Goal: Use online tool/utility: Utilize a website feature to perform a specific function

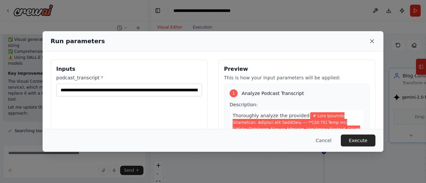
click at [370, 40] on icon at bounding box center [372, 41] width 7 height 7
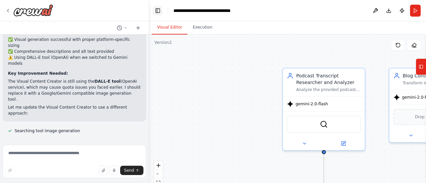
click at [154, 10] on button "Toggle Left Sidebar" at bounding box center [157, 10] width 9 height 9
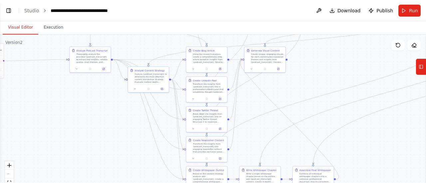
drag, startPoint x: 313, startPoint y: 143, endPoint x: 152, endPoint y: 48, distance: 187.0
click at [152, 48] on div ".deletable-edge-delete-btn { width: 20px; height: 20px; border: 0px solid #ffff…" at bounding box center [213, 118] width 426 height 167
click at [320, 76] on div ".deletable-edge-delete-btn { width: 20px; height: 20px; border: 0px solid #ffff…" at bounding box center [213, 118] width 426 height 167
drag, startPoint x: 325, startPoint y: 94, endPoint x: 250, endPoint y: 53, distance: 85.2
click at [216, 46] on div ".deletable-edge-delete-btn { width: 20px; height: 20px; border: 0px solid #ffff…" at bounding box center [109, 4] width 213 height 83
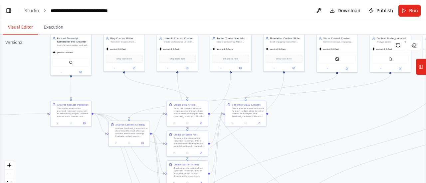
drag, startPoint x: 317, startPoint y: 89, endPoint x: 306, endPoint y: 145, distance: 57.0
click at [307, 145] on div ".deletable-edge-delete-btn { width: 20px; height: 20px; border: 0px solid #ffff…" at bounding box center [213, 118] width 426 height 167
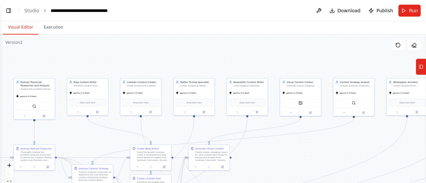
drag, startPoint x: 139, startPoint y: 99, endPoint x: 84, endPoint y: 142, distance: 69.4
click at [85, 142] on div ".deletable-edge-delete-btn { width: 20px; height: 20px; border: 0px solid #ffff…" at bounding box center [213, 118] width 426 height 167
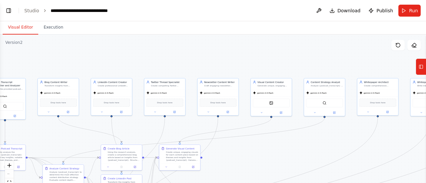
drag, startPoint x: 355, startPoint y: 141, endPoint x: 342, endPoint y: 139, distance: 13.3
click at [342, 139] on div ".deletable-edge-delete-btn { width: 20px; height: 20px; border: 0px solid #ffff…" at bounding box center [213, 118] width 426 height 167
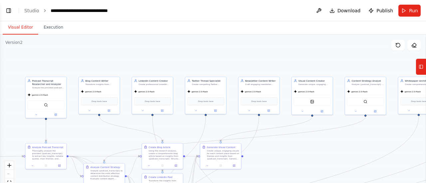
drag, startPoint x: 116, startPoint y: 123, endPoint x: 155, endPoint y: 122, distance: 39.6
click at [155, 122] on div ".deletable-edge-delete-btn { width: 20px; height: 20px; border: 0px solid #ffff…" at bounding box center [213, 118] width 426 height 167
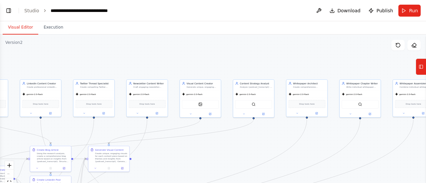
drag, startPoint x: 228, startPoint y: 60, endPoint x: 115, endPoint y: 63, distance: 113.9
click at [115, 63] on div ".deletable-edge-delete-btn { width: 20px; height: 20px; border: 0px solid #ffff…" at bounding box center [213, 118] width 426 height 167
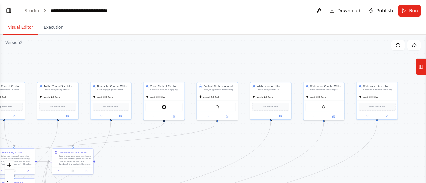
drag, startPoint x: 177, startPoint y: 66, endPoint x: 121, endPoint y: 64, distance: 56.6
click at [121, 64] on div ".deletable-edge-delete-btn { width: 20px; height: 20px; border: 0px solid #ffff…" at bounding box center [213, 118] width 426 height 167
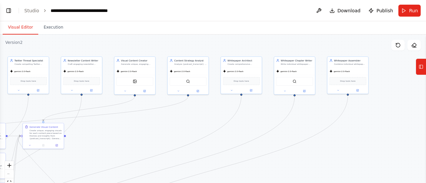
drag, startPoint x: 175, startPoint y: 59, endPoint x: 167, endPoint y: 33, distance: 27.0
click at [167, 33] on div "Visual Editor Execution Version 2 Show Tools Hide Agents .deletable-edge-delete…" at bounding box center [213, 102] width 426 height 162
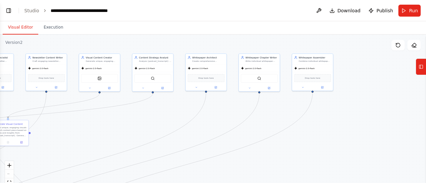
drag, startPoint x: 207, startPoint y: 46, endPoint x: 162, endPoint y: 49, distance: 45.4
click at [162, 49] on div ".deletable-edge-delete-btn { width: 20px; height: 20px; border: 0px solid #ffff…" at bounding box center [213, 118] width 426 height 167
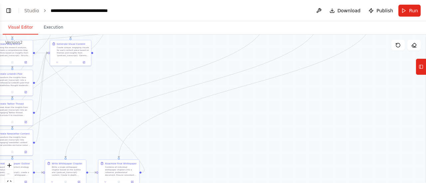
drag, startPoint x: 104, startPoint y: 136, endPoint x: 181, endPoint y: 52, distance: 113.4
click at [181, 52] on div ".deletable-edge-delete-btn { width: 20px; height: 20px; border: 0px solid #ffff…" at bounding box center [213, 118] width 426 height 167
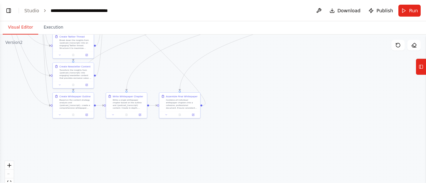
drag, startPoint x: 183, startPoint y: 142, endPoint x: 232, endPoint y: 90, distance: 71.1
click at [232, 90] on div ".deletable-edge-delete-btn { width: 20px; height: 20px; border: 0px solid #ffff…" at bounding box center [213, 118] width 426 height 167
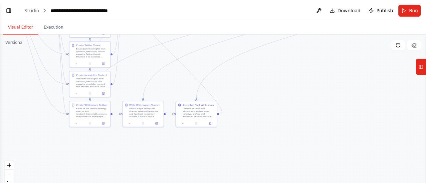
drag, startPoint x: 76, startPoint y: 150, endPoint x: 104, endPoint y: 157, distance: 28.9
click at [104, 157] on div ".deletable-edge-delete-btn { width: 20px; height: 20px; border: 0px solid #ffff…" at bounding box center [213, 118] width 426 height 167
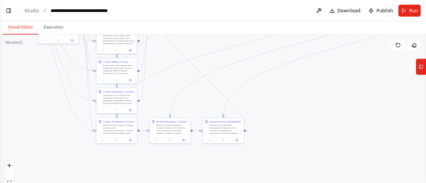
drag, startPoint x: 252, startPoint y: 89, endPoint x: 263, endPoint y: 101, distance: 16.3
click at [263, 101] on div ".deletable-edge-delete-btn { width: 20px; height: 20px; border: 0px solid #ffff…" at bounding box center [213, 118] width 426 height 167
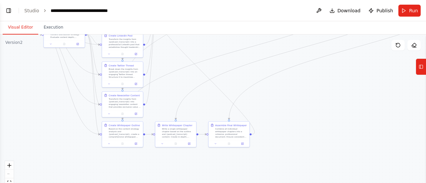
drag, startPoint x: 223, startPoint y: 81, endPoint x: 261, endPoint y: 110, distance: 47.7
click at [261, 110] on div ".deletable-edge-delete-btn { width: 20px; height: 20px; border: 0px solid #ffff…" at bounding box center [213, 118] width 426 height 167
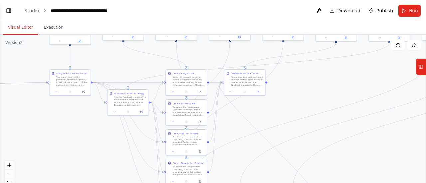
drag, startPoint x: 241, startPoint y: 64, endPoint x: 269, endPoint y: 110, distance: 54.1
click at [275, 113] on div ".deletable-edge-delete-btn { width: 20px; height: 20px; border: 0px solid #ffff…" at bounding box center [213, 118] width 426 height 167
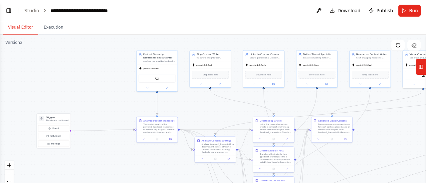
drag, startPoint x: 114, startPoint y: 69, endPoint x: 206, endPoint y: 111, distance: 101.8
click at [206, 113] on div ".deletable-edge-delete-btn { width: 20px; height: 20px; border: 0px solid #ffff…" at bounding box center [213, 118] width 426 height 167
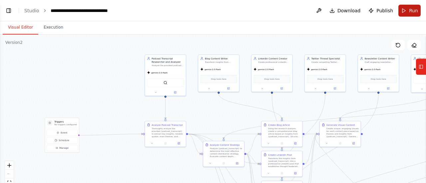
click at [408, 13] on button "Run" at bounding box center [410, 11] width 22 height 12
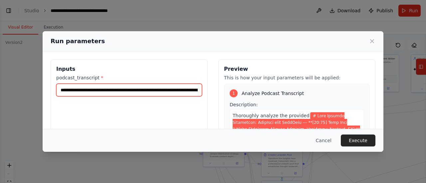
click at [100, 90] on input "podcast_transcript *" at bounding box center [129, 90] width 146 height 13
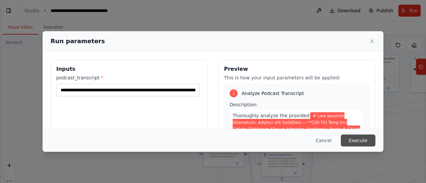
click at [366, 138] on button "Execute" at bounding box center [358, 141] width 35 height 12
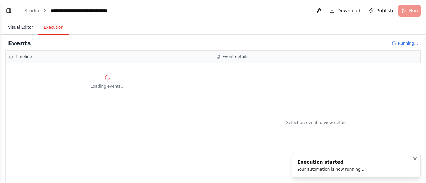
click at [17, 29] on button "Visual Editor" at bounding box center [21, 28] width 36 height 14
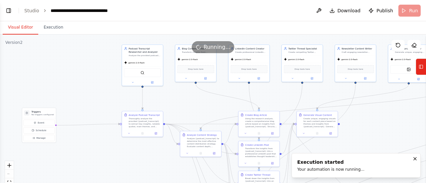
drag, startPoint x: 122, startPoint y: 107, endPoint x: 100, endPoint y: 97, distance: 24.3
click at [100, 97] on div ".deletable-edge-delete-btn { width: 20px; height: 20px; border: 0px solid #ffff…" at bounding box center [213, 118] width 426 height 167
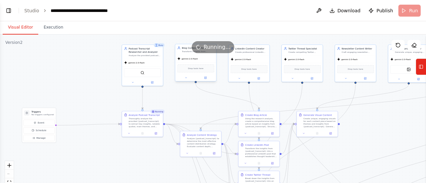
click at [199, 63] on div "Drop tools here" at bounding box center [195, 69] width 41 height 12
click at [205, 77] on icon at bounding box center [205, 78] width 2 height 2
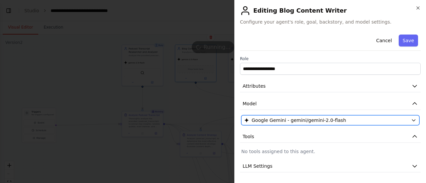
click at [350, 119] on div "Google Gemini - gemini/gemini-2.0-flash" at bounding box center [326, 120] width 164 height 7
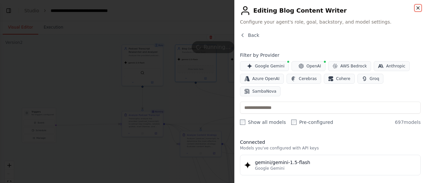
click at [418, 9] on icon "button" at bounding box center [418, 7] width 5 height 5
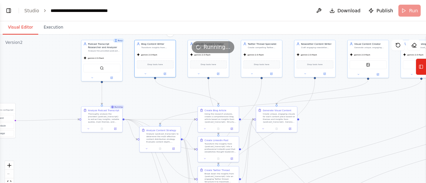
drag, startPoint x: 201, startPoint y: 115, endPoint x: 159, endPoint y: 115, distance: 42.3
click at [159, 115] on div ".deletable-edge-delete-btn { width: 20px; height: 20px; border: 0px solid #ffff…" at bounding box center [213, 118] width 426 height 167
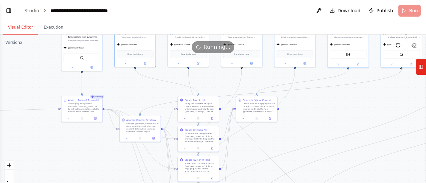
drag, startPoint x: 155, startPoint y: 107, endPoint x: 138, endPoint y: 92, distance: 22.4
click at [138, 92] on div ".deletable-edge-delete-btn { width: 20px; height: 20px; border: 0px solid #ffff…" at bounding box center [213, 118] width 426 height 167
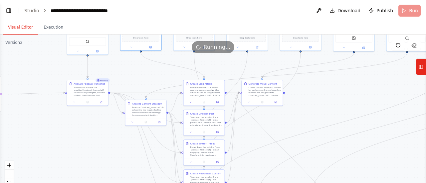
drag, startPoint x: 132, startPoint y: 99, endPoint x: 137, endPoint y: 83, distance: 17.0
click at [137, 83] on div ".deletable-edge-delete-btn { width: 20px; height: 20px; border: 0px solid #ffff…" at bounding box center [213, 118] width 426 height 167
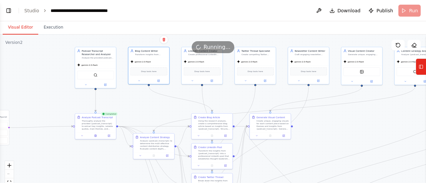
drag, startPoint x: 135, startPoint y: 80, endPoint x: 143, endPoint y: 112, distance: 33.4
click at [143, 112] on div ".deletable-edge-delete-btn { width: 20px; height: 20px; border: 0px solid #ffff…" at bounding box center [213, 118] width 426 height 167
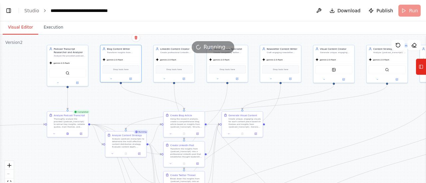
drag, startPoint x: 142, startPoint y: 103, endPoint x: 115, endPoint y: 99, distance: 26.7
click at [115, 100] on div ".deletable-edge-delete-btn { width: 20px; height: 20px; border: 0px solid #ffff…" at bounding box center [213, 118] width 426 height 167
click at [67, 132] on button at bounding box center [69, 133] width 14 height 4
click at [68, 133] on icon at bounding box center [69, 132] width 2 height 2
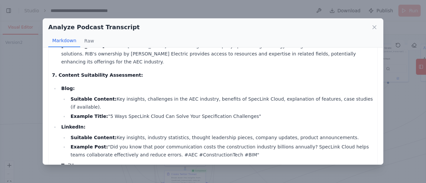
scroll to position [666, 0]
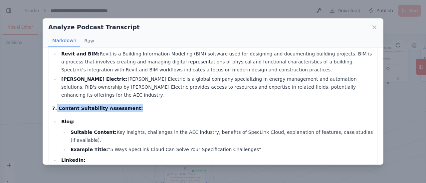
drag, startPoint x: 55, startPoint y: 68, endPoint x: 191, endPoint y: 71, distance: 135.6
click at [191, 105] on p "7. Content Suitability Assessment:" at bounding box center [213, 109] width 322 height 8
click at [376, 26] on icon at bounding box center [374, 27] width 3 height 3
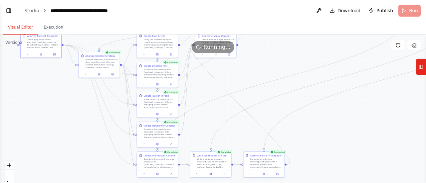
drag, startPoint x: 319, startPoint y: 134, endPoint x: 293, endPoint y: 55, distance: 82.7
click at [293, 55] on div ".deletable-edge-delete-btn { width: 20px; height: 20px; border: 0px solid #ffff…" at bounding box center [213, 118] width 426 height 167
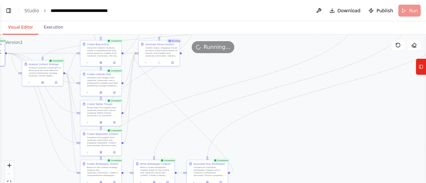
drag, startPoint x: 226, startPoint y: 127, endPoint x: 172, endPoint y: 131, distance: 54.4
click at [172, 131] on div ".deletable-edge-delete-btn { width: 20px; height: 20px; border: 0px solid #ffff…" at bounding box center [213, 118] width 426 height 167
click at [43, 81] on button at bounding box center [43, 82] width 14 height 4
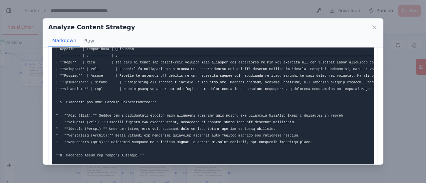
scroll to position [33, 0]
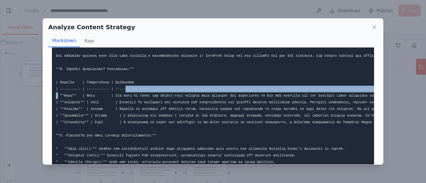
drag, startPoint x: 58, startPoint y: 98, endPoint x: 121, endPoint y: 92, distance: 62.5
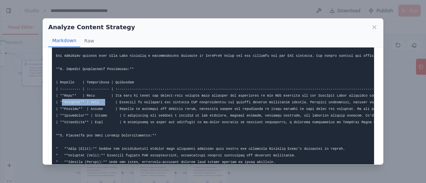
drag, startPoint x: 65, startPoint y: 100, endPoint x: 101, endPoint y: 101, distance: 36.7
drag, startPoint x: 61, startPoint y: 109, endPoint x: 106, endPoint y: 109, distance: 45.6
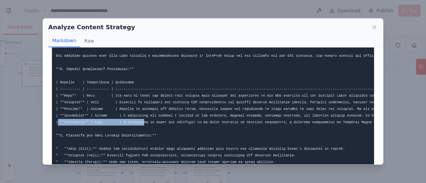
drag, startPoint x: 58, startPoint y: 122, endPoint x: 137, endPoint y: 124, distance: 79.3
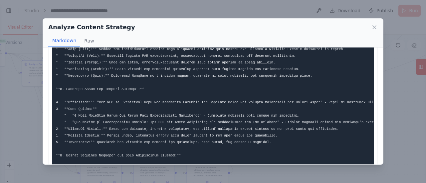
scroll to position [100, 0]
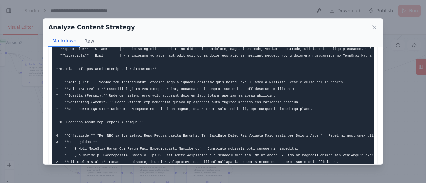
click at [399, 82] on div "Analyze Content Strategy Markdown Raw ... Show more Not valid JSON" at bounding box center [213, 91] width 426 height 183
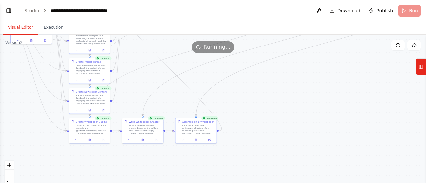
drag, startPoint x: 311, startPoint y: 136, endPoint x: 291, endPoint y: 99, distance: 41.7
click at [291, 99] on div ".deletable-edge-delete-btn { width: 20px; height: 20px; border: 0px solid #ffff…" at bounding box center [213, 118] width 426 height 167
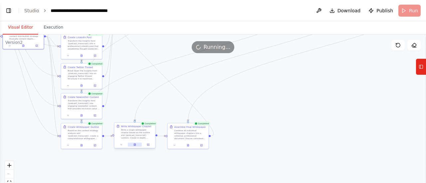
click at [135, 146] on icon at bounding box center [135, 146] width 1 height 0
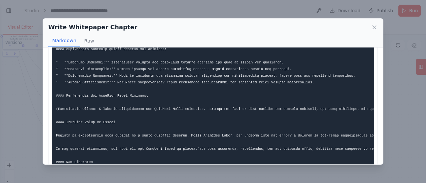
scroll to position [224, 0]
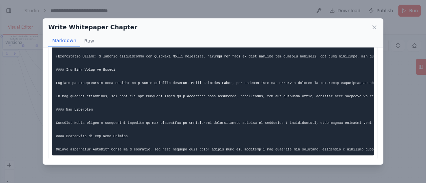
click at [10, 74] on div "Write Whitepaper Chapter Markdown Raw ... Show more Not valid JSON" at bounding box center [213, 91] width 426 height 183
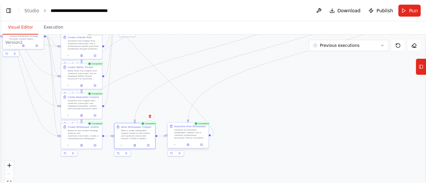
click at [191, 143] on div at bounding box center [188, 145] width 41 height 7
click at [188, 144] on icon at bounding box center [188, 144] width 1 height 1
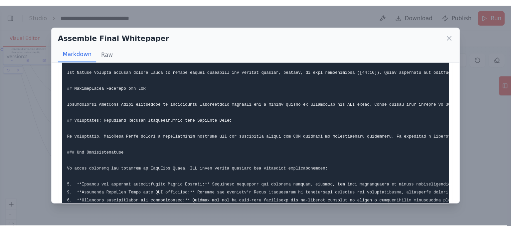
scroll to position [766, 0]
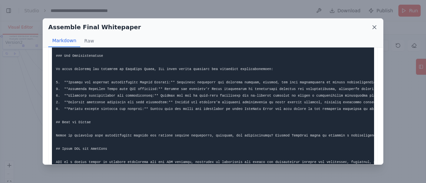
click at [375, 25] on icon at bounding box center [374, 27] width 7 height 7
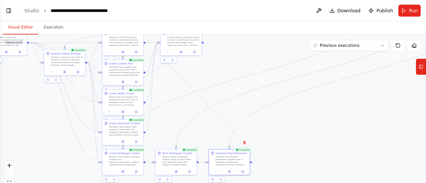
drag, startPoint x: 266, startPoint y: 95, endPoint x: 304, endPoint y: 118, distance: 44.1
click at [311, 124] on div ".deletable-edge-delete-btn { width: 20px; height: 20px; border: 0px solid #ffff…" at bounding box center [213, 118] width 426 height 167
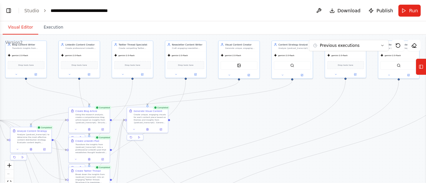
drag, startPoint x: 239, startPoint y: 64, endPoint x: 202, endPoint y: 139, distance: 84.0
click at [202, 139] on div ".deletable-edge-delete-btn { width: 20px; height: 20px; border: 0px solid #ffff…" at bounding box center [213, 118] width 426 height 167
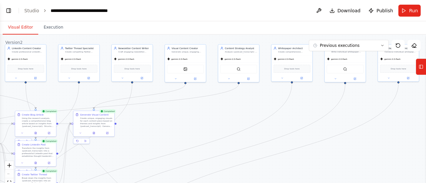
drag, startPoint x: 253, startPoint y: 117, endPoint x: 206, endPoint y: 121, distance: 47.8
click at [206, 121] on div ".deletable-edge-delete-btn { width: 20px; height: 20px; border: 0px solid #ffff…" at bounding box center [213, 118] width 426 height 167
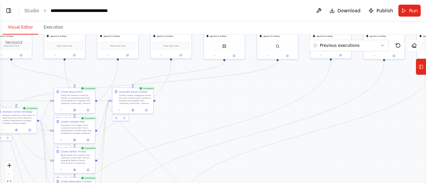
drag, startPoint x: 226, startPoint y: 120, endPoint x: 314, endPoint y: 77, distance: 97.8
click at [314, 77] on div ".deletable-edge-delete-btn { width: 20px; height: 20px; border: 0px solid #ffff…" at bounding box center [213, 118] width 426 height 167
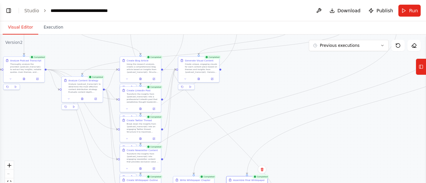
click at [247, 110] on div ".deletable-edge-delete-btn { width: 20px; height: 20px; border: 0px solid #ffff…" at bounding box center [213, 118] width 426 height 167
click at [244, 97] on div ".deletable-edge-delete-btn { width: 20px; height: 20px; border: 0px solid #ffff…" at bounding box center [213, 118] width 426 height 167
click at [8, 175] on div "React Flow controls" at bounding box center [9, 179] width 9 height 35
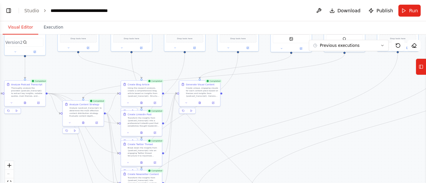
drag, startPoint x: 60, startPoint y: 120, endPoint x: 55, endPoint y: 141, distance: 21.2
click at [55, 141] on div ".deletable-edge-delete-btn { width: 20px; height: 20px; border: 0px solid #ffff…" at bounding box center [213, 118] width 426 height 167
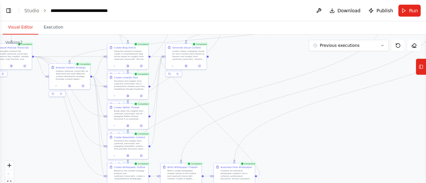
drag, startPoint x: 223, startPoint y: 151, endPoint x: 201, endPoint y: 68, distance: 85.5
click at [202, 68] on div ".deletable-edge-delete-btn { width: 20px; height: 20px; border: 0px solid #ffff…" at bounding box center [213, 118] width 426 height 167
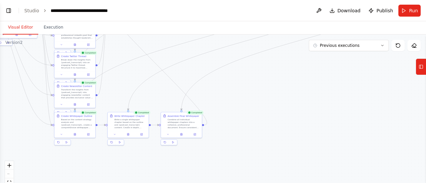
drag, startPoint x: 205, startPoint y: 98, endPoint x: 159, endPoint y: 92, distance: 46.7
click at [159, 92] on div ".deletable-edge-delete-btn { width: 20px; height: 20px; border: 0px solid #ffff…" at bounding box center [213, 118] width 426 height 167
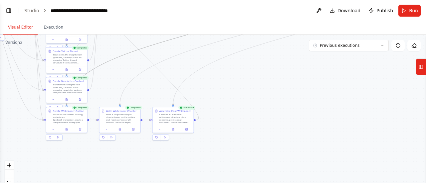
drag, startPoint x: 129, startPoint y: 51, endPoint x: 149, endPoint y: 87, distance: 41.0
click at [149, 90] on div ".deletable-edge-delete-btn { width: 20px; height: 20px; border: 0px solid #ffff…" at bounding box center [213, 118] width 426 height 167
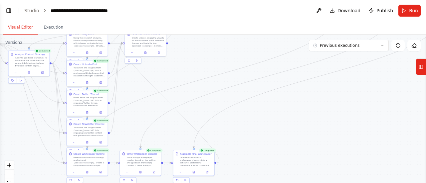
drag, startPoint x: 129, startPoint y: 60, endPoint x: 159, endPoint y: 97, distance: 48.3
click at [152, 111] on div ".deletable-edge-delete-btn { width: 20px; height: 20px; border: 0px solid #ffff…" at bounding box center [213, 118] width 426 height 167
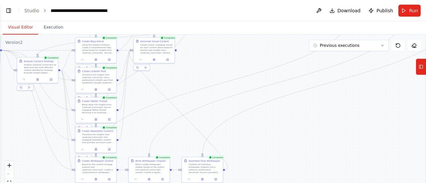
drag, startPoint x: 170, startPoint y: 79, endPoint x: 176, endPoint y: 76, distance: 6.4
click at [176, 76] on div ".deletable-edge-delete-btn { width: 20px; height: 20px; border: 0px solid #ffff…" at bounding box center [213, 118] width 426 height 167
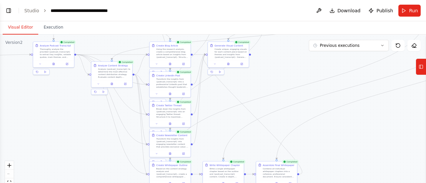
drag, startPoint x: 198, startPoint y: 81, endPoint x: 272, endPoint y: 86, distance: 74.4
click at [272, 86] on div ".deletable-edge-delete-btn { width: 20px; height: 20px; border: 0px solid #ffff…" at bounding box center [213, 118] width 426 height 167
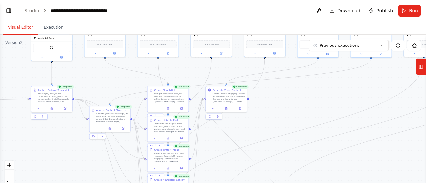
drag, startPoint x: 271, startPoint y: 80, endPoint x: 266, endPoint y: 127, distance: 47.2
click at [265, 124] on div ".deletable-edge-delete-btn { width: 20px; height: 20px; border: 0px solid #ffff…" at bounding box center [213, 118] width 426 height 167
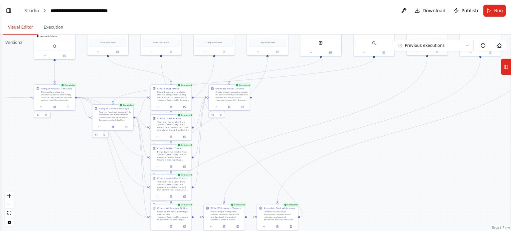
scroll to position [2095, 0]
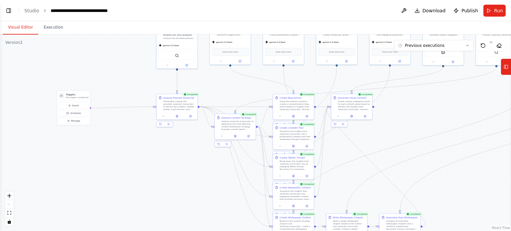
drag, startPoint x: 305, startPoint y: 111, endPoint x: 428, endPoint y: 120, distance: 122.9
click at [426, 120] on div ".deletable-edge-delete-btn { width: 20px; height: 20px; border: 0px solid #ffff…" at bounding box center [255, 133] width 511 height 197
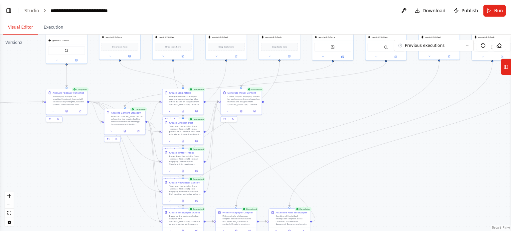
drag, startPoint x: 406, startPoint y: 126, endPoint x: 296, endPoint y: 121, distance: 109.7
click at [296, 121] on div ".deletable-edge-delete-btn { width: 20px; height: 20px; border: 0px solid #ffff…" at bounding box center [255, 133] width 511 height 197
click at [324, 109] on div ".deletable-edge-delete-btn { width: 20px; height: 20px; border: 0px solid #ffff…" at bounding box center [255, 133] width 511 height 197
